Goal: Navigation & Orientation: Understand site structure

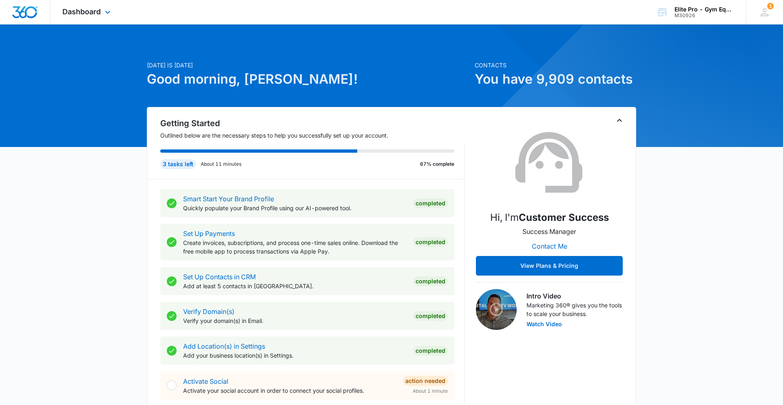
click at [101, 13] on div "Dashboard Apps Reputation Forms CRM Email Social Shop Payments POS Content Ads …" at bounding box center [87, 12] width 75 height 24
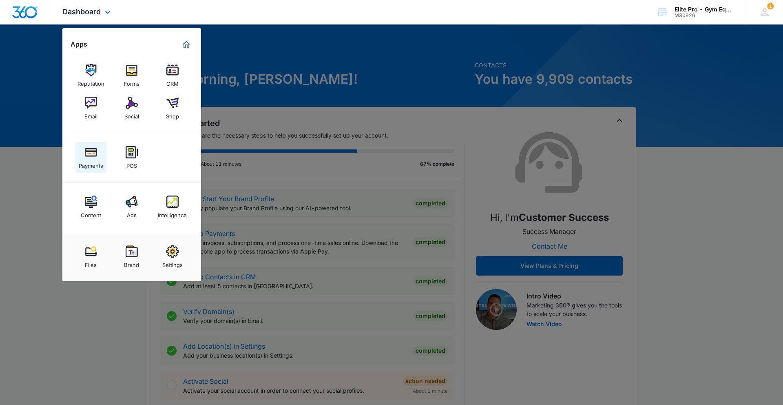
click at [88, 154] on img at bounding box center [91, 152] width 12 height 12
